Goal: Find specific page/section: Find specific page/section

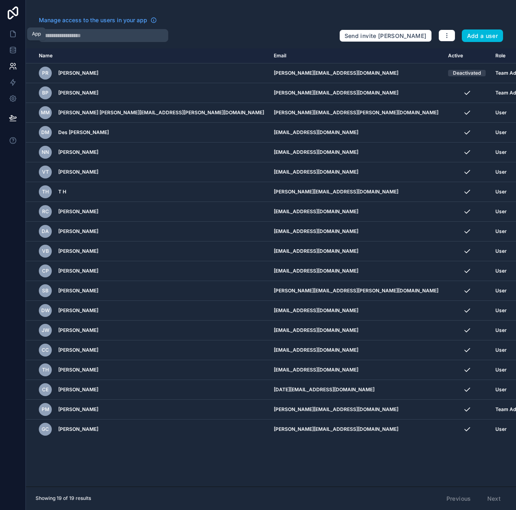
click at [11, 34] on icon at bounding box center [13, 34] width 8 height 8
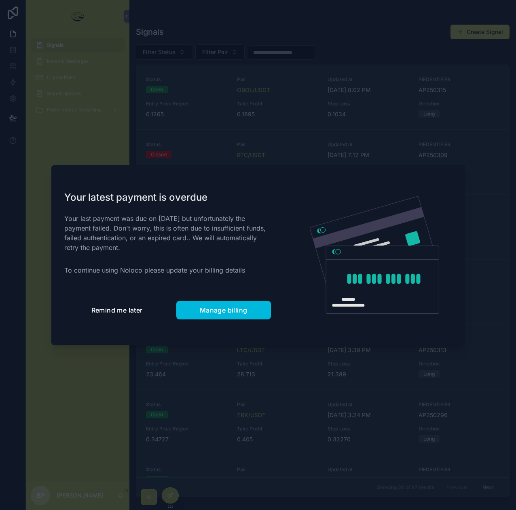
click at [115, 307] on span "Remind me later" at bounding box center [116, 310] width 51 height 8
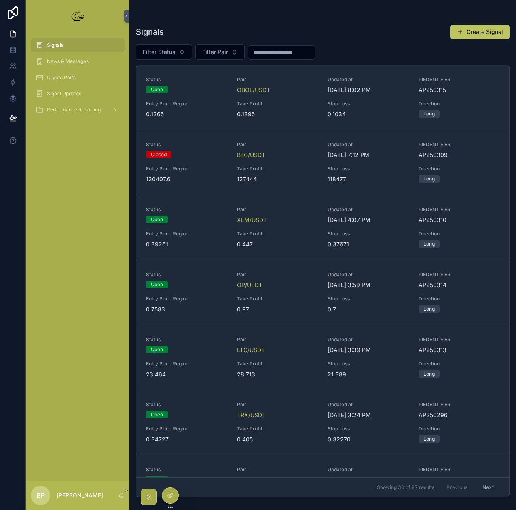
click at [177, 52] on button "Filter Status" at bounding box center [164, 51] width 56 height 15
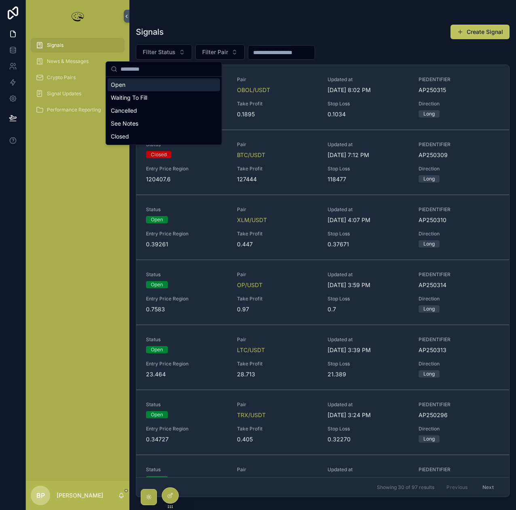
click at [157, 90] on div "Open" at bounding box center [163, 84] width 112 height 13
